Goal: Find specific page/section: Find specific page/section

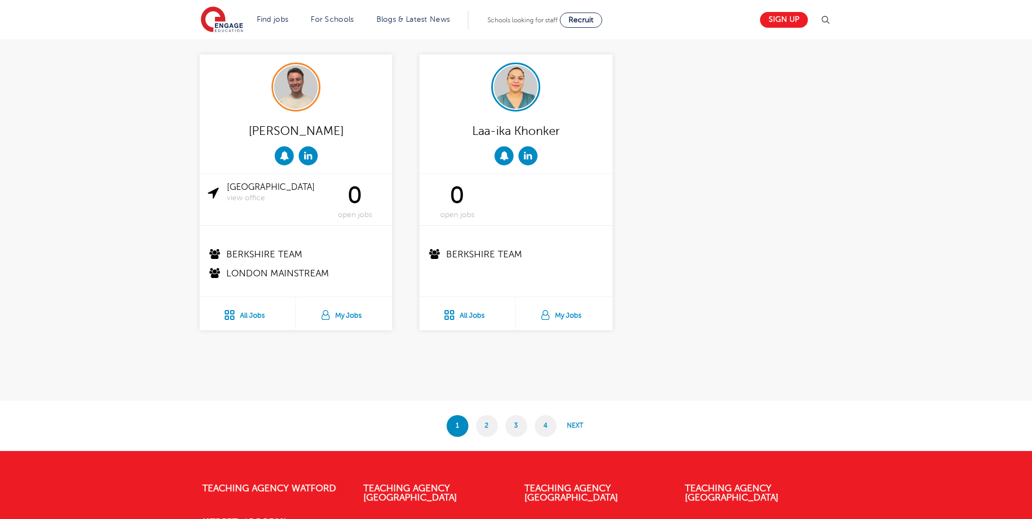
scroll to position [2122, 0]
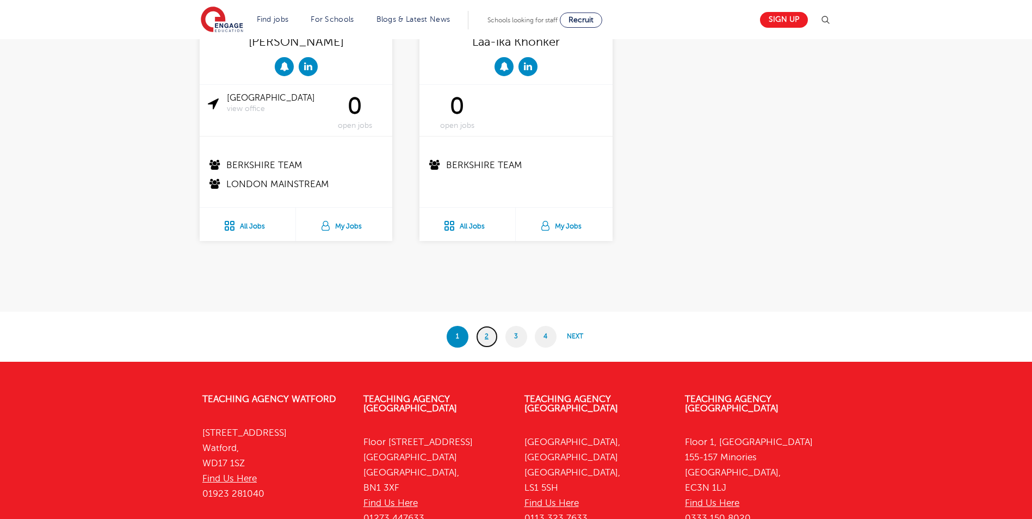
click at [480, 335] on link "2" at bounding box center [487, 337] width 22 height 22
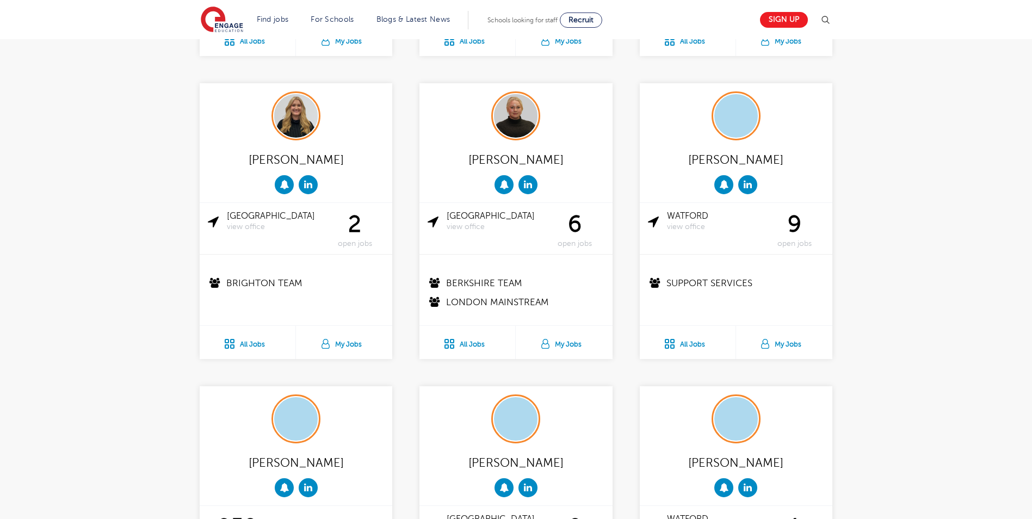
scroll to position [1415, 0]
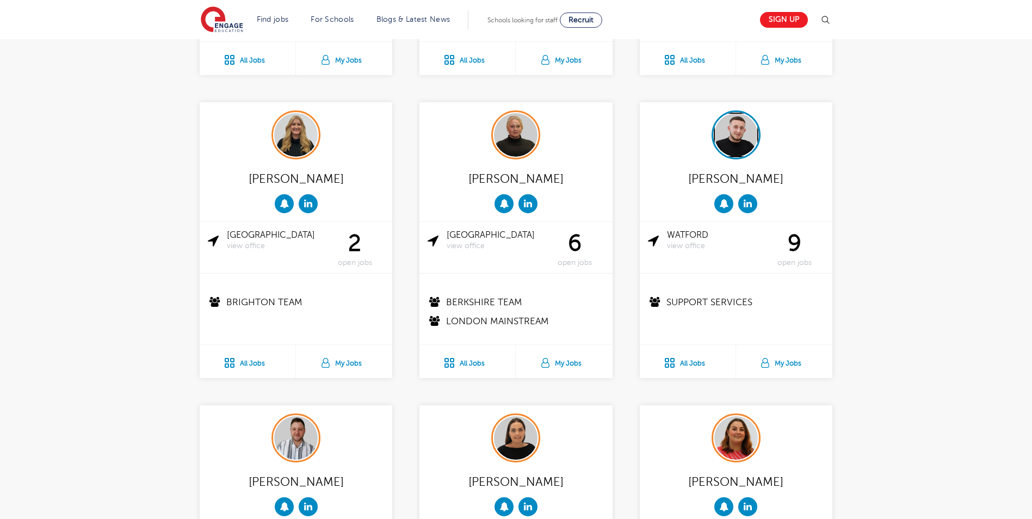
click at [741, 143] on img at bounding box center [736, 136] width 44 height 47
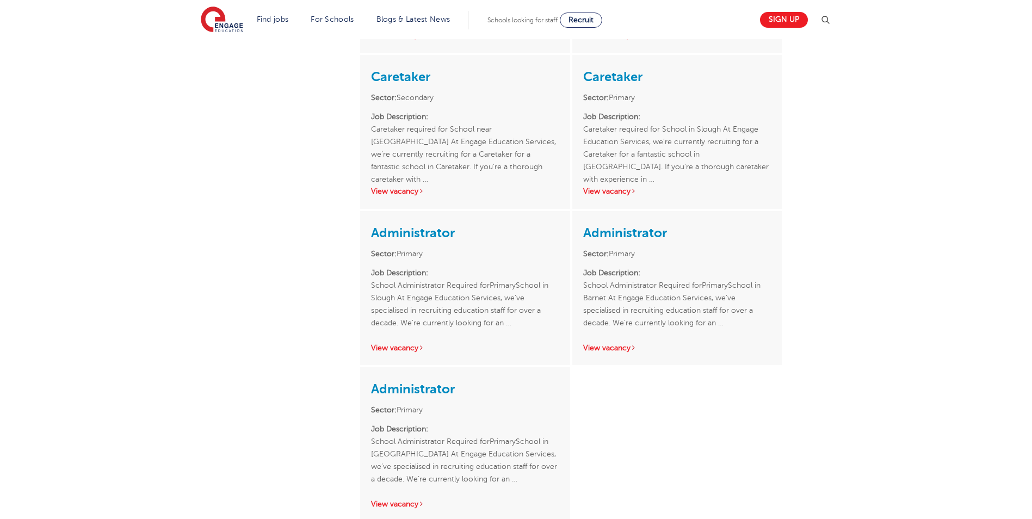
scroll to position [707, 0]
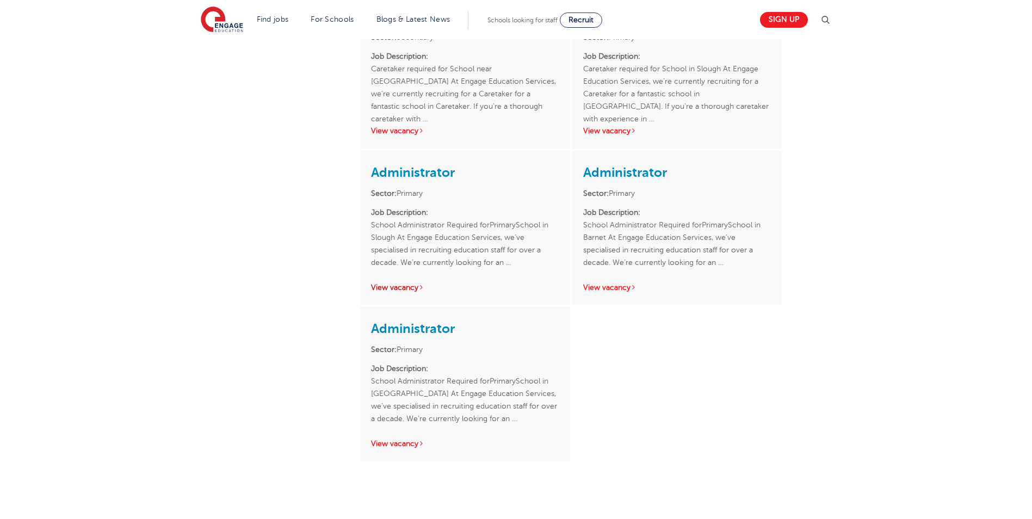
click at [404, 287] on link "View vacancy" at bounding box center [397, 287] width 53 height 8
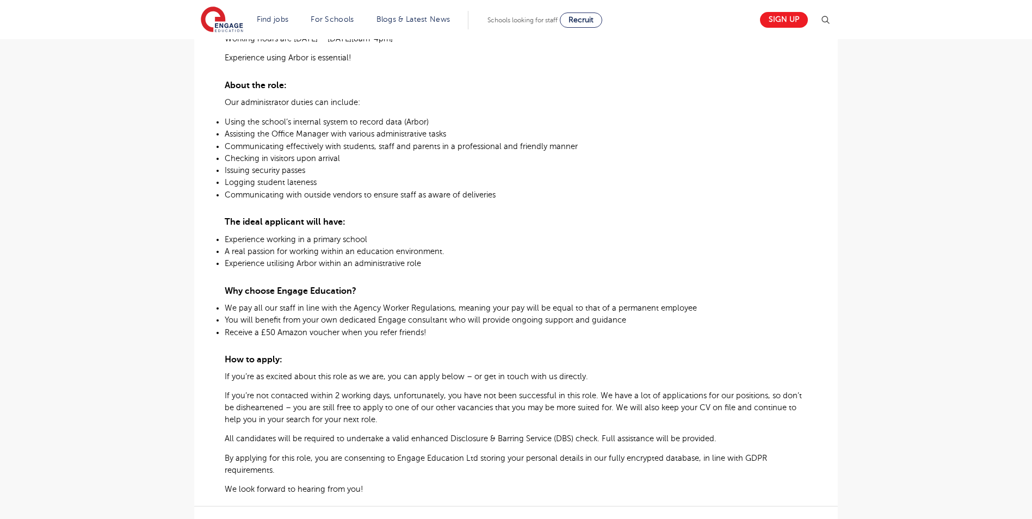
scroll to position [490, 0]
